Goal: Information Seeking & Learning: Learn about a topic

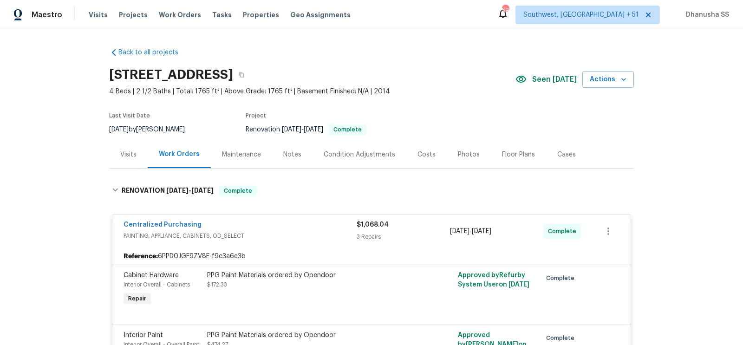
click at [173, 25] on div "Maestro Visits Projects Work Orders Tasks Properties Geo Assignments [GEOGRAPHI…" at bounding box center [371, 14] width 743 height 29
click at [173, 17] on span "Work Orders" at bounding box center [180, 14] width 42 height 9
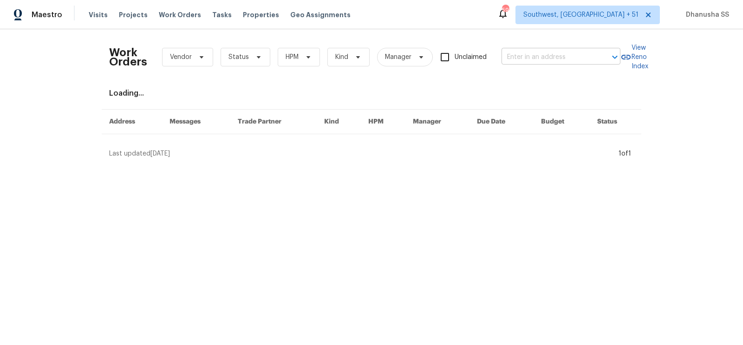
click at [548, 59] on input "text" at bounding box center [547, 57] width 93 height 14
paste input "[STREET_ADDRESS]"
type input "2864 Sudbury Ct, Marietta, GA 30062"
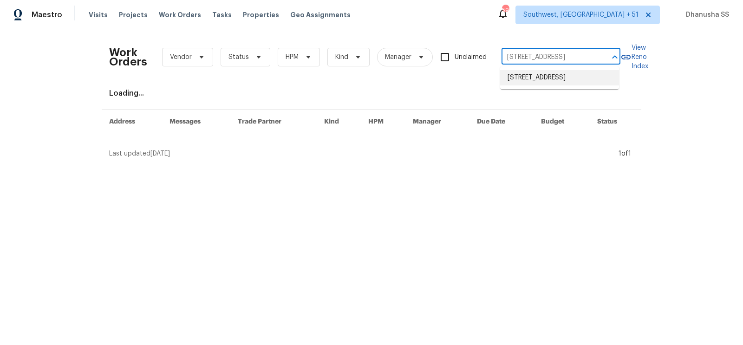
click at [536, 84] on li "2864 Sudbury Ct, Marietta, GA 30062" at bounding box center [559, 77] width 119 height 15
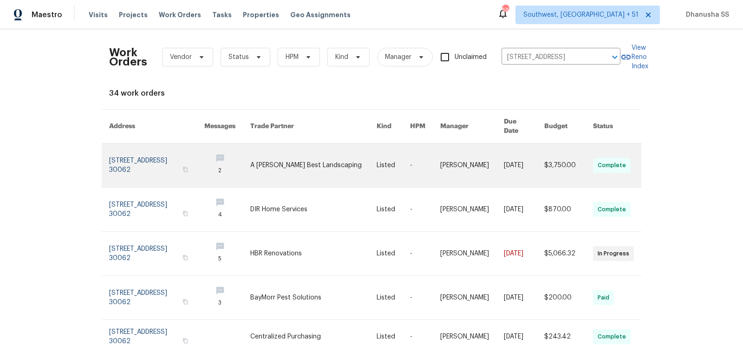
click at [443, 151] on link at bounding box center [472, 165] width 64 height 44
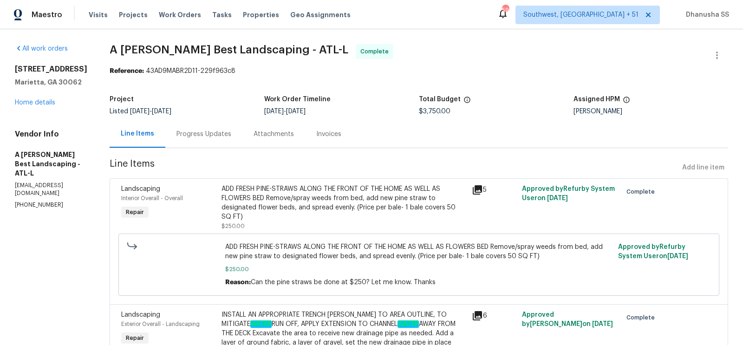
click at [33, 113] on div "All work orders 2864 Sudbury Ct Marietta, GA 30062 Home details Vendor Info A L…" at bounding box center [51, 126] width 72 height 165
click at [34, 106] on div "2864 Sudbury Ct Marietta, GA 30062 Home details" at bounding box center [51, 86] width 72 height 43
click at [35, 104] on link "Home details" at bounding box center [35, 102] width 40 height 6
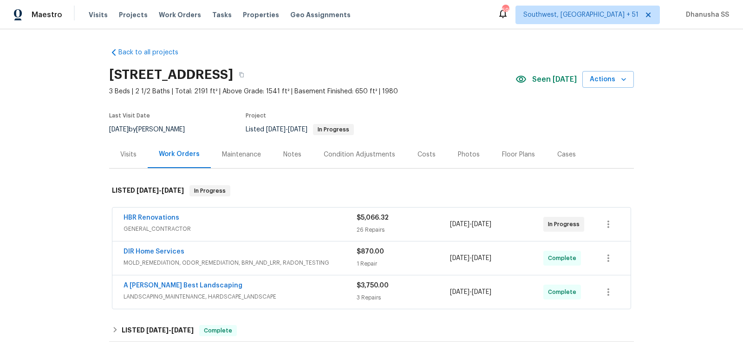
scroll to position [142, 0]
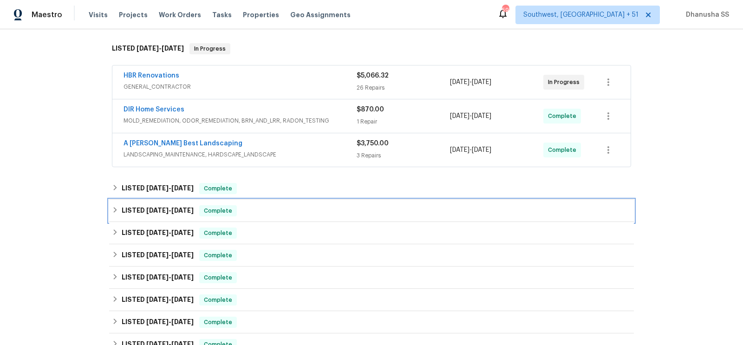
click at [269, 210] on div "LISTED 6/20/25 - 7/22/25 Complete" at bounding box center [371, 210] width 519 height 11
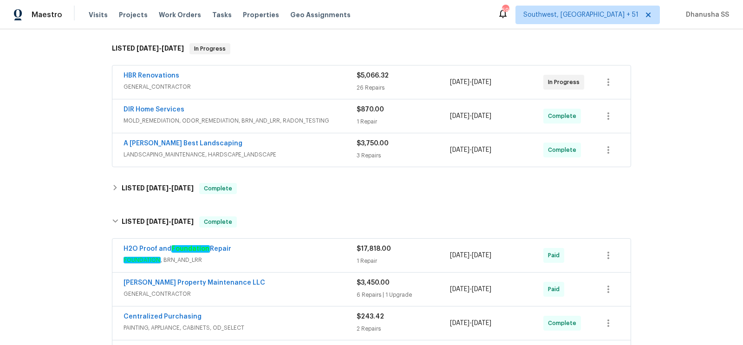
click at [301, 249] on div "H2O Proof and Foundation Repair" at bounding box center [239, 249] width 233 height 11
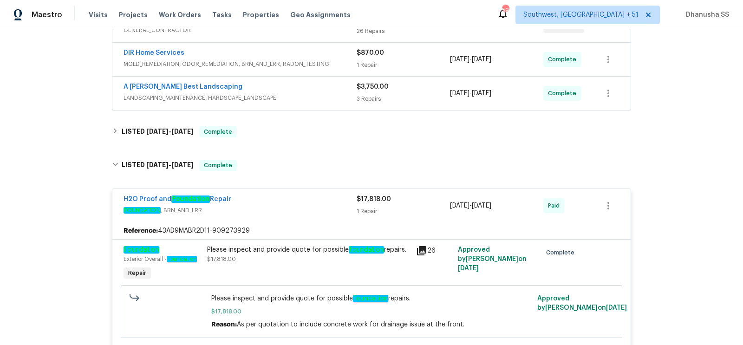
scroll to position [149, 0]
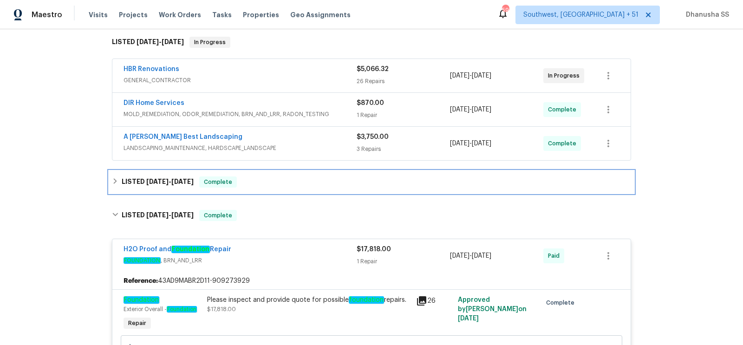
click at [300, 184] on div "LISTED 8/25/25 - 8/28/25 Complete" at bounding box center [371, 181] width 519 height 11
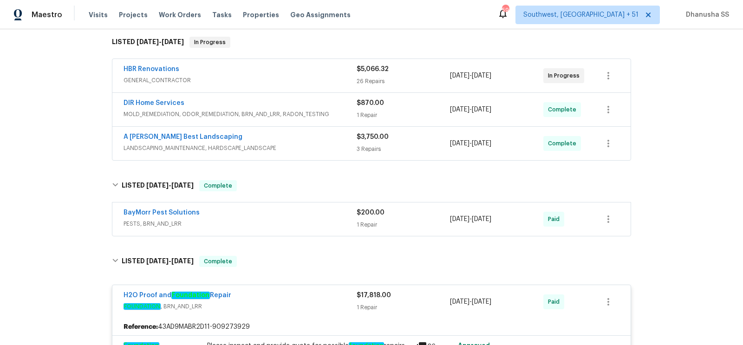
click at [333, 220] on span "PESTS, BRN_AND_LRR" at bounding box center [239, 223] width 233 height 9
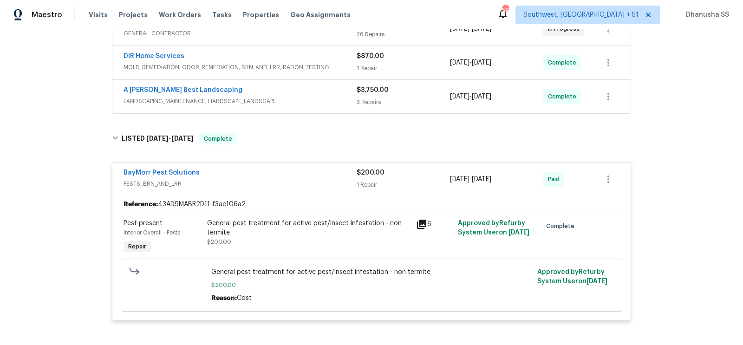
scroll to position [215, 0]
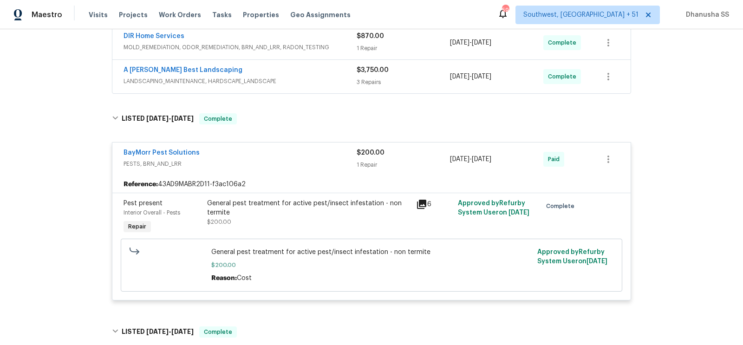
click at [224, 215] on div "General pest treatment for active pest/insect infestation - non termite $200.00" at bounding box center [308, 213] width 203 height 28
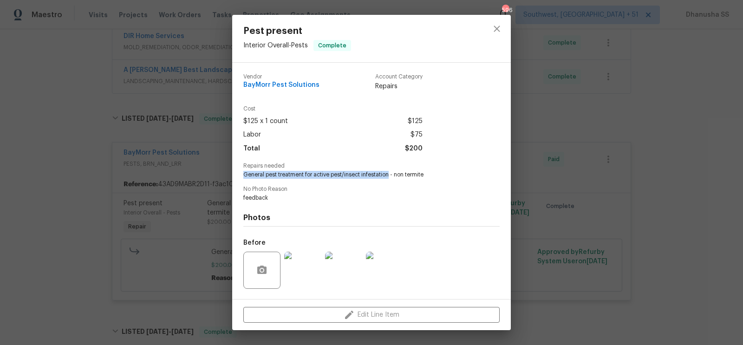
drag, startPoint x: 242, startPoint y: 173, endPoint x: 389, endPoint y: 176, distance: 146.2
click at [389, 176] on div "Vendor BayMorr Pest Solutions Account Category Repairs Cost $125 x 1 count $125…" at bounding box center [371, 181] width 279 height 236
copy span "General pest treatment for active pest/insect infestation"
click at [294, 83] on span "BayMorr Pest Solutions" at bounding box center [281, 85] width 76 height 7
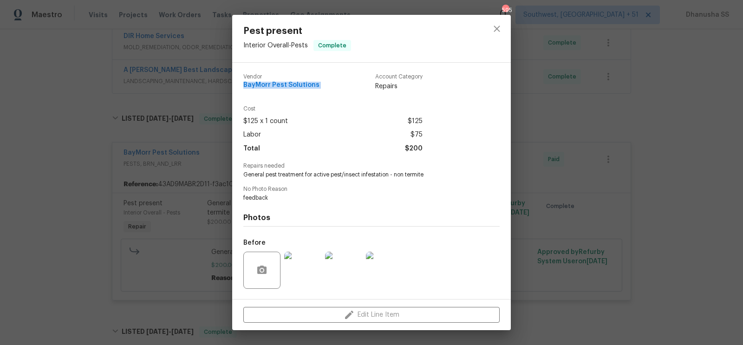
click at [294, 83] on span "BayMorr Pest Solutions" at bounding box center [281, 85] width 76 height 7
copy span "BayMorr Pest Solutions"
click at [492, 28] on icon "close" at bounding box center [496, 28] width 11 height 11
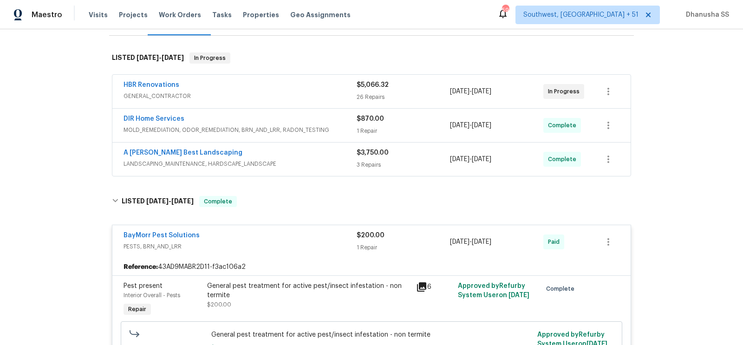
scroll to position [95, 0]
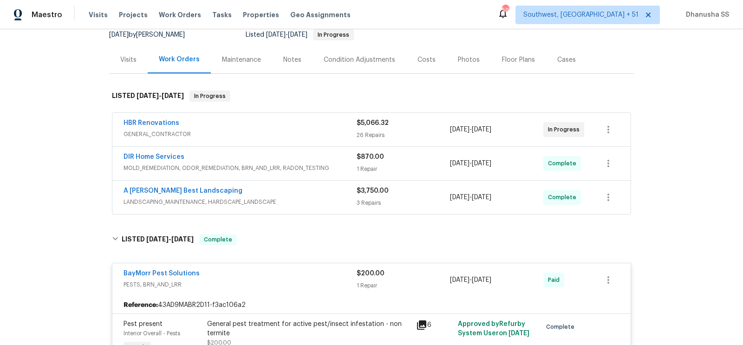
click at [317, 197] on span "LANDSCAPING_MAINTENANCE, HARDSCAPE_LANDSCAPE" at bounding box center [239, 201] width 233 height 9
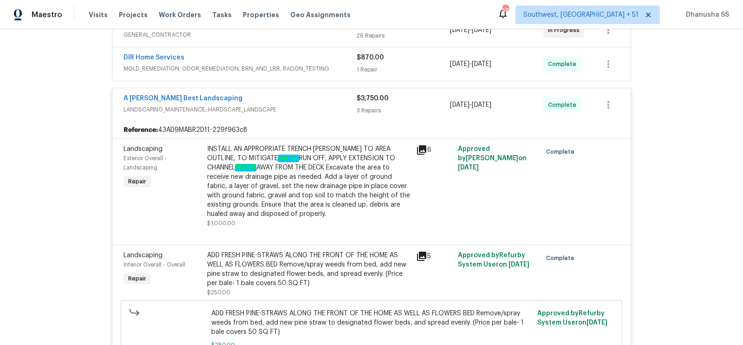
scroll to position [90, 0]
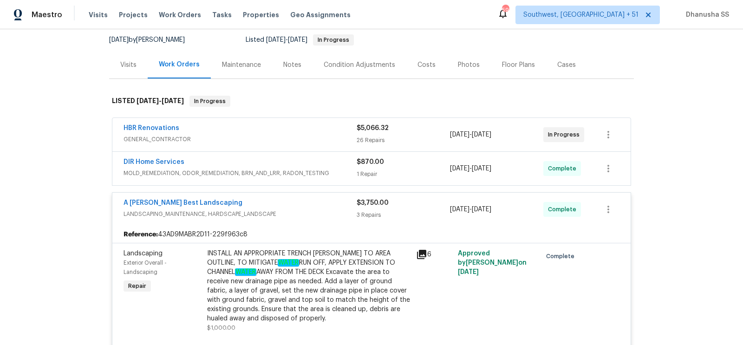
click at [322, 165] on div "DIR Home Services" at bounding box center [239, 162] width 233 height 11
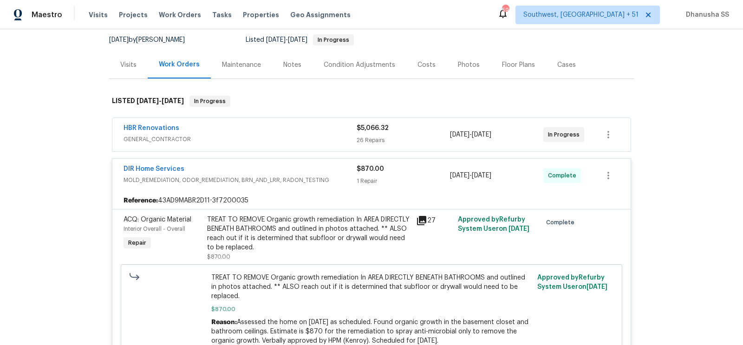
click at [285, 135] on span "GENERAL_CONTRACTOR" at bounding box center [239, 139] width 233 height 9
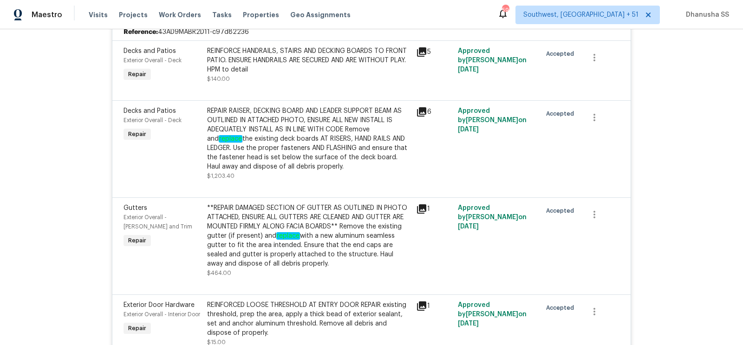
scroll to position [217, 0]
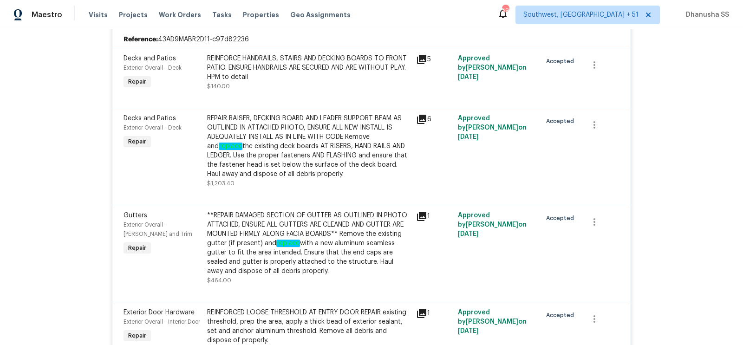
drag, startPoint x: 208, startPoint y: 113, endPoint x: 375, endPoint y: 172, distance: 177.0
click at [375, 172] on div "REPAIR RAISER, DECKING BOARD AND LEADER SUPPORT BEAM AS OUTLINED IN ATTACHED PH…" at bounding box center [308, 146] width 203 height 65
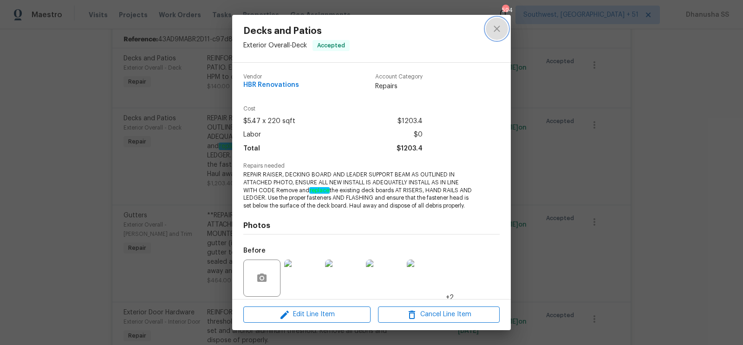
click at [500, 28] on icon "close" at bounding box center [496, 28] width 11 height 11
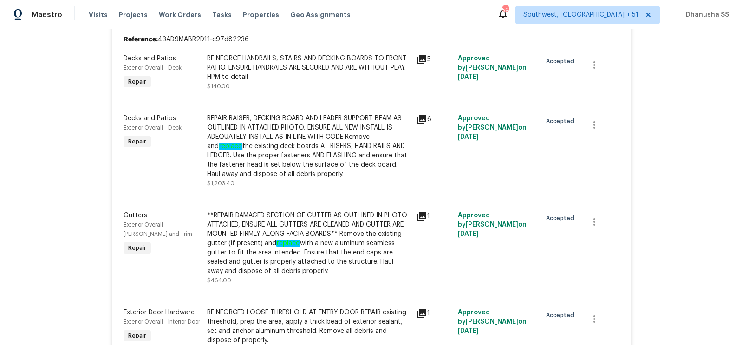
click at [343, 99] on div at bounding box center [371, 96] width 496 height 11
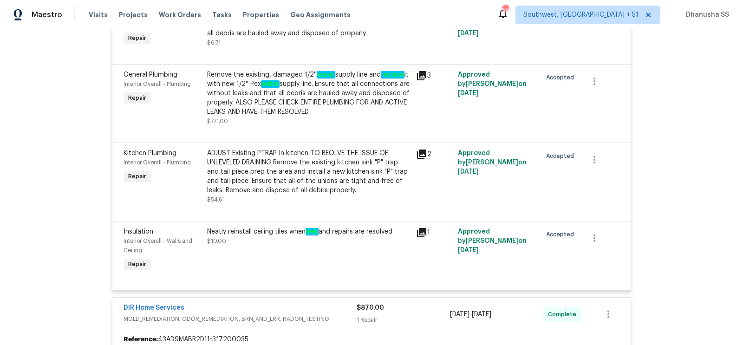
scroll to position [2337, 0]
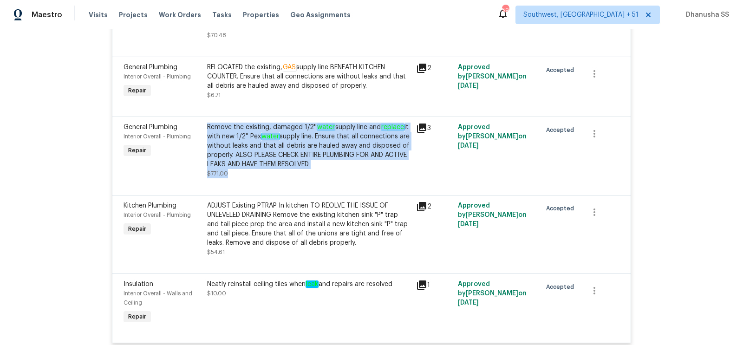
drag, startPoint x: 207, startPoint y: 135, endPoint x: 341, endPoint y: 180, distance: 141.5
click at [341, 178] on div "Remove the existing, damaged 1/2'' water supply line and replace it with new 1/…" at bounding box center [308, 151] width 203 height 56
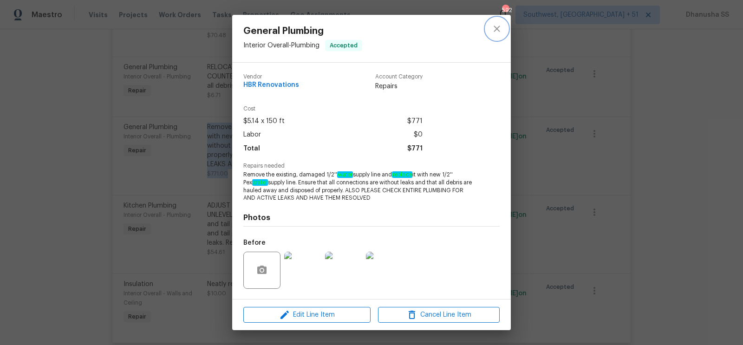
click at [497, 30] on icon "close" at bounding box center [496, 28] width 11 height 11
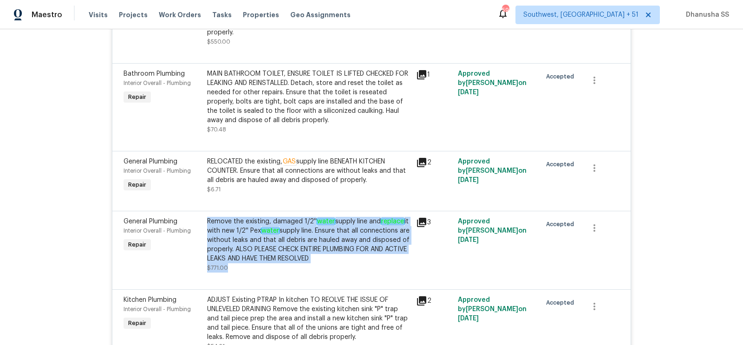
scroll to position [2249, 0]
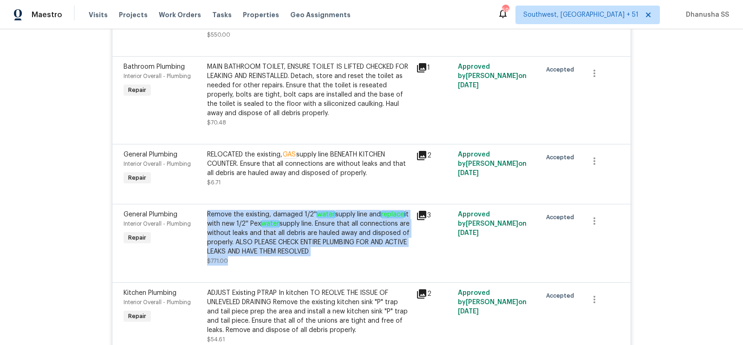
click at [292, 245] on div "Remove the existing, damaged 1/2'' water supply line and replace it with new 1/…" at bounding box center [308, 233] width 203 height 46
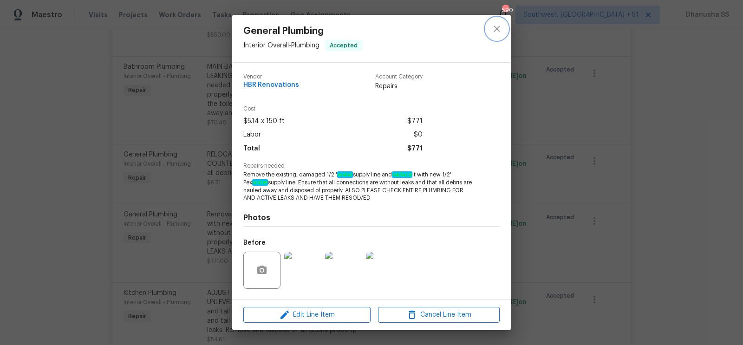
click at [494, 36] on button "close" at bounding box center [497, 29] width 22 height 22
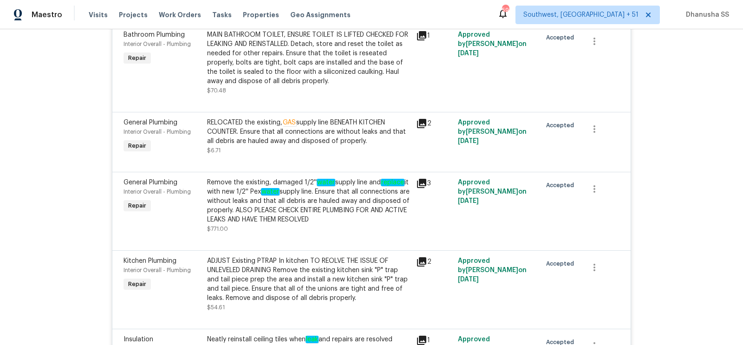
scroll to position [2298, 0]
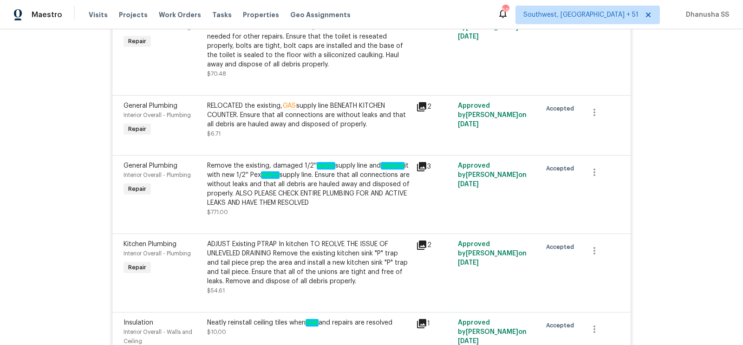
click at [278, 196] on div "Remove the existing, damaged 1/2'' water supply line and replace it with new 1/…" at bounding box center [308, 184] width 203 height 46
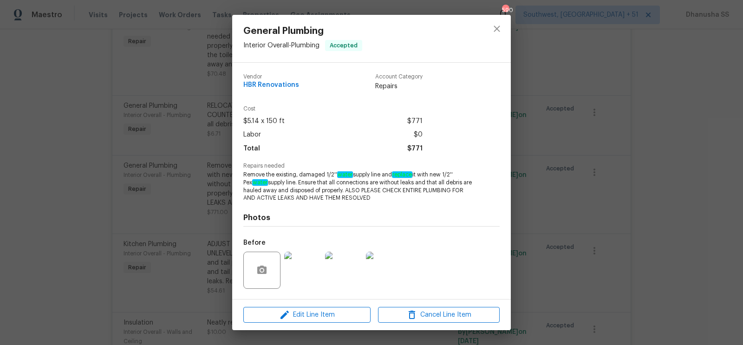
scroll to position [59, 0]
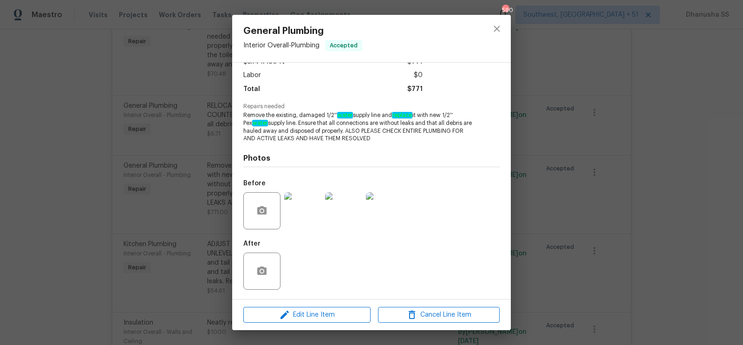
click at [244, 113] on span "Remove the existing, damaged 1/2'' water supply line and replace it with new 1/…" at bounding box center [358, 126] width 231 height 31
click at [499, 29] on icon "close" at bounding box center [496, 28] width 11 height 11
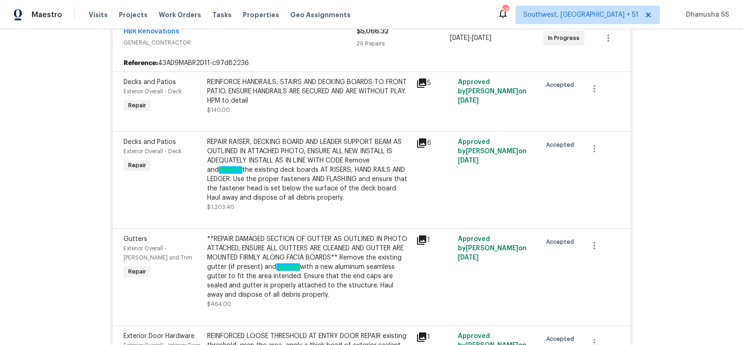
scroll to position [236, 0]
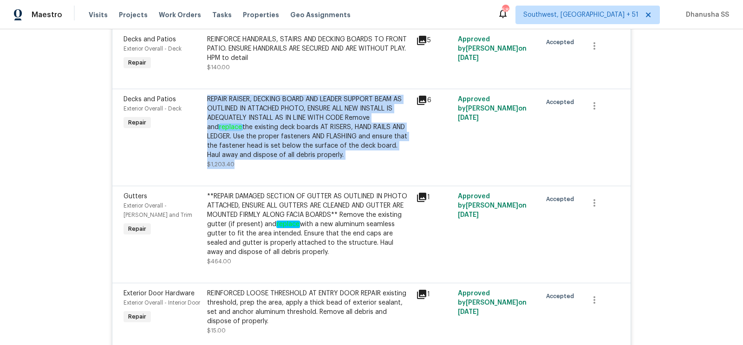
drag, startPoint x: 207, startPoint y: 95, endPoint x: 331, endPoint y: 163, distance: 141.5
click at [331, 163] on div "REPAIR RAISER, DECKING BOARD AND LEADER SUPPORT BEAM AS OUTLINED IN ATTACHED PH…" at bounding box center [308, 132] width 203 height 74
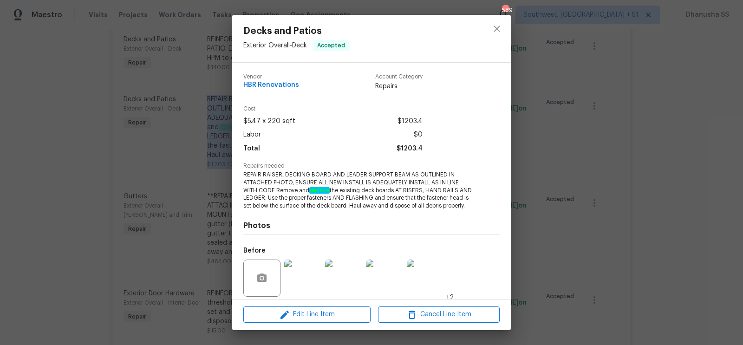
scroll to position [67, 0]
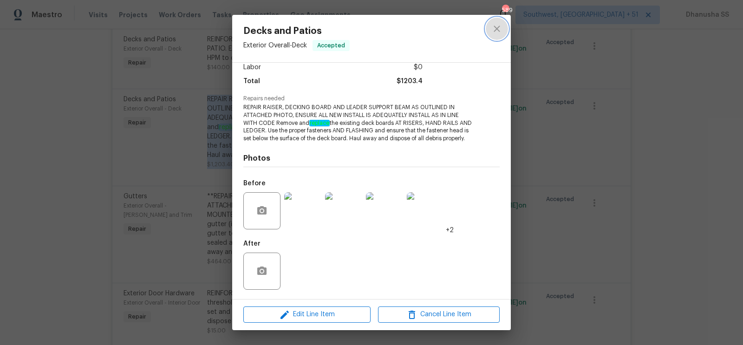
click at [497, 36] on button "close" at bounding box center [497, 29] width 22 height 22
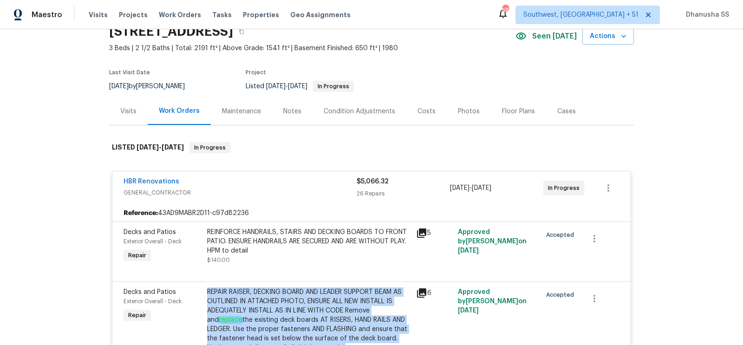
scroll to position [0, 0]
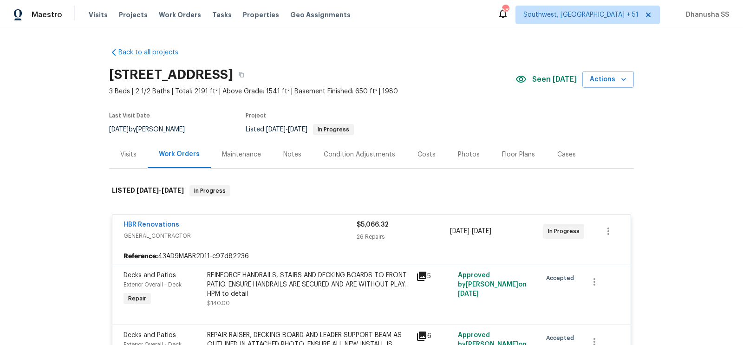
click at [135, 158] on div "Visits" at bounding box center [128, 154] width 16 height 9
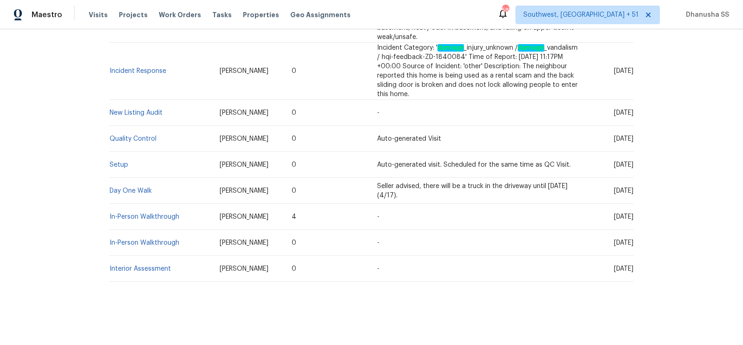
scroll to position [1614, 0]
click at [117, 163] on link "Setup" at bounding box center [119, 165] width 19 height 6
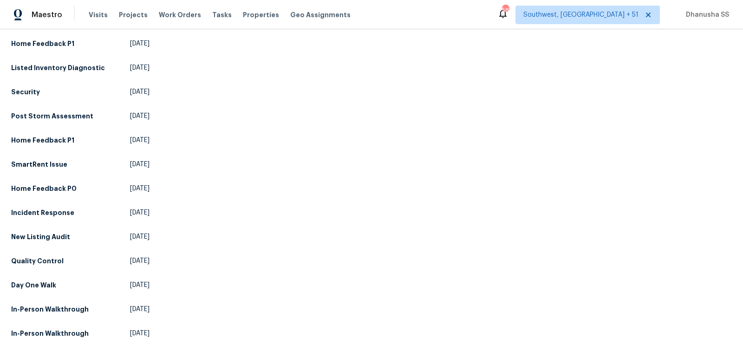
scroll to position [648, 0]
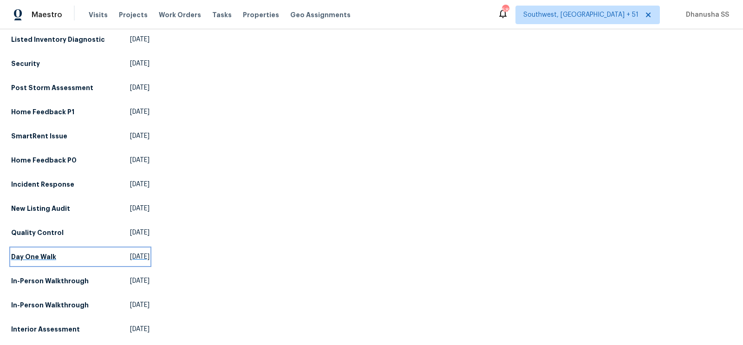
click at [37, 257] on h5 "Day One Walk" at bounding box center [33, 256] width 45 height 9
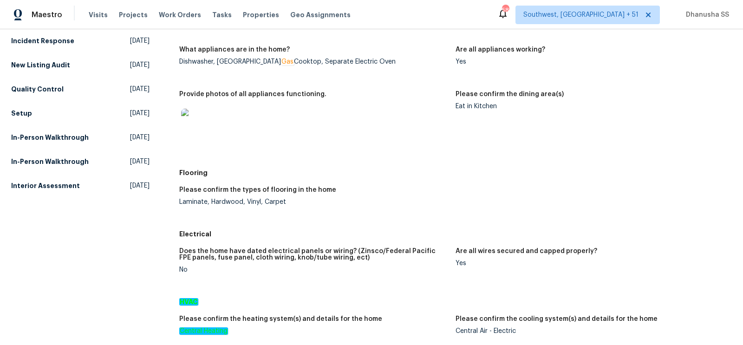
scroll to position [801, 0]
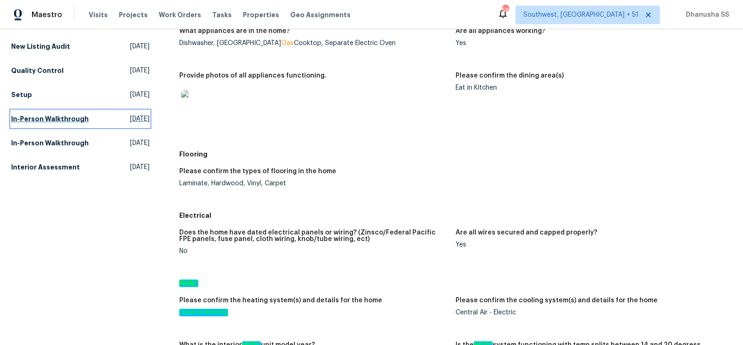
click at [127, 122] on link "In-Person Walkthrough Thu, Mar 28 2024" at bounding box center [80, 118] width 138 height 17
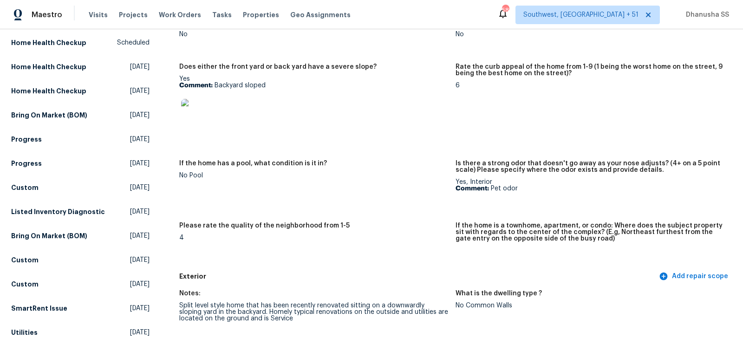
scroll to position [1092, 0]
